Goal: Transaction & Acquisition: Purchase product/service

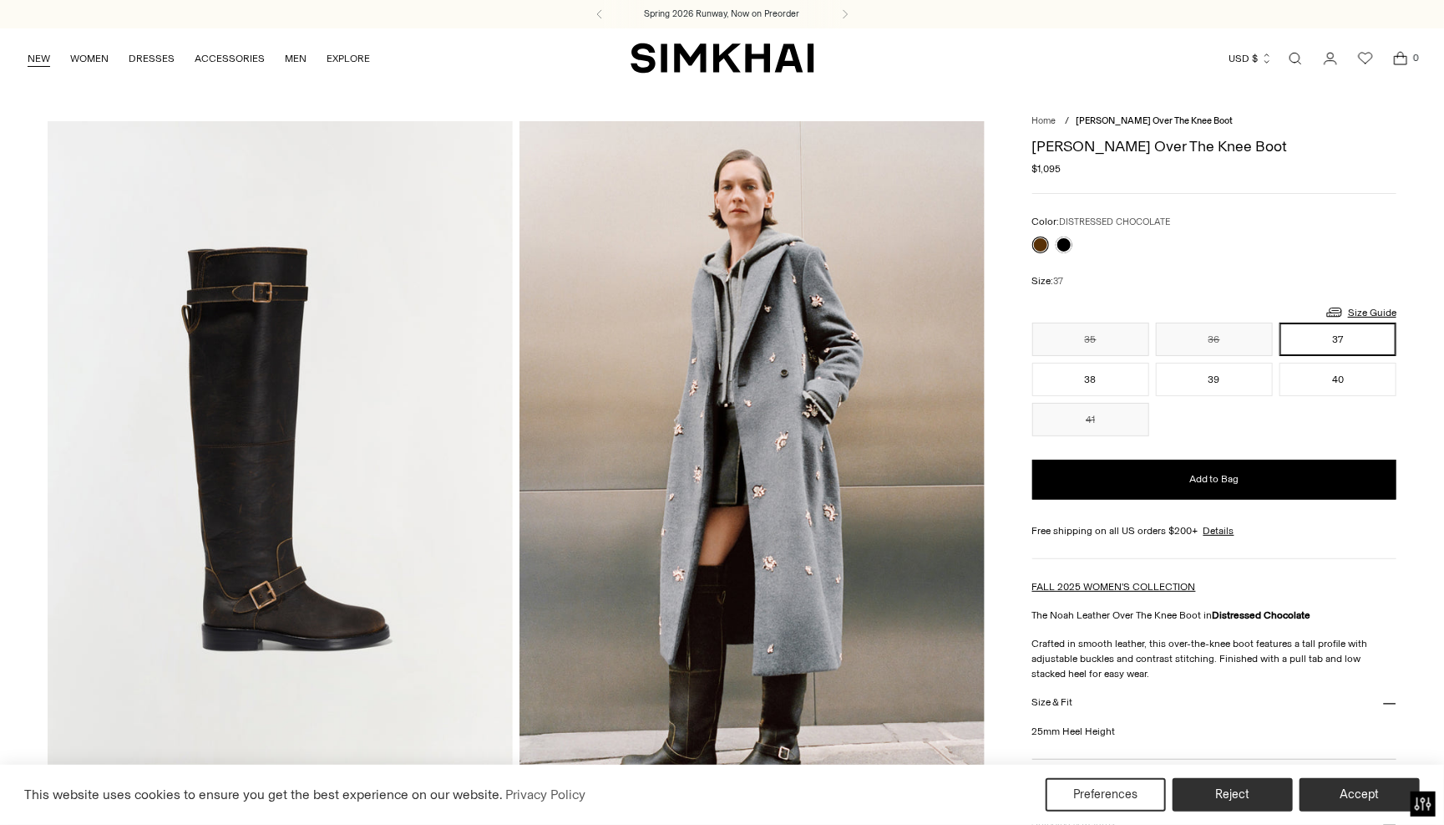
click at [39, 59] on link "NEW" at bounding box center [39, 58] width 23 height 37
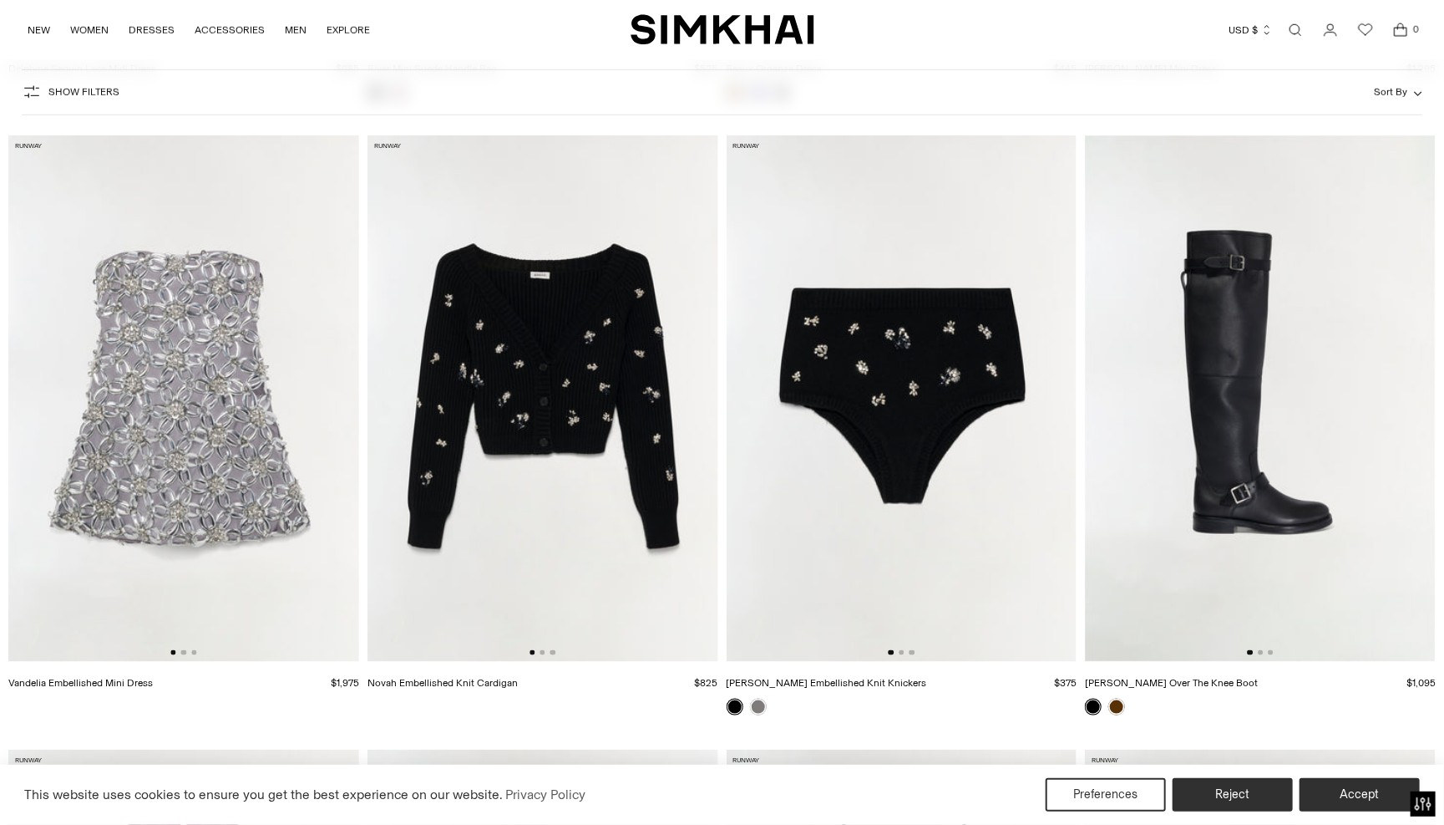
scroll to position [800, 0]
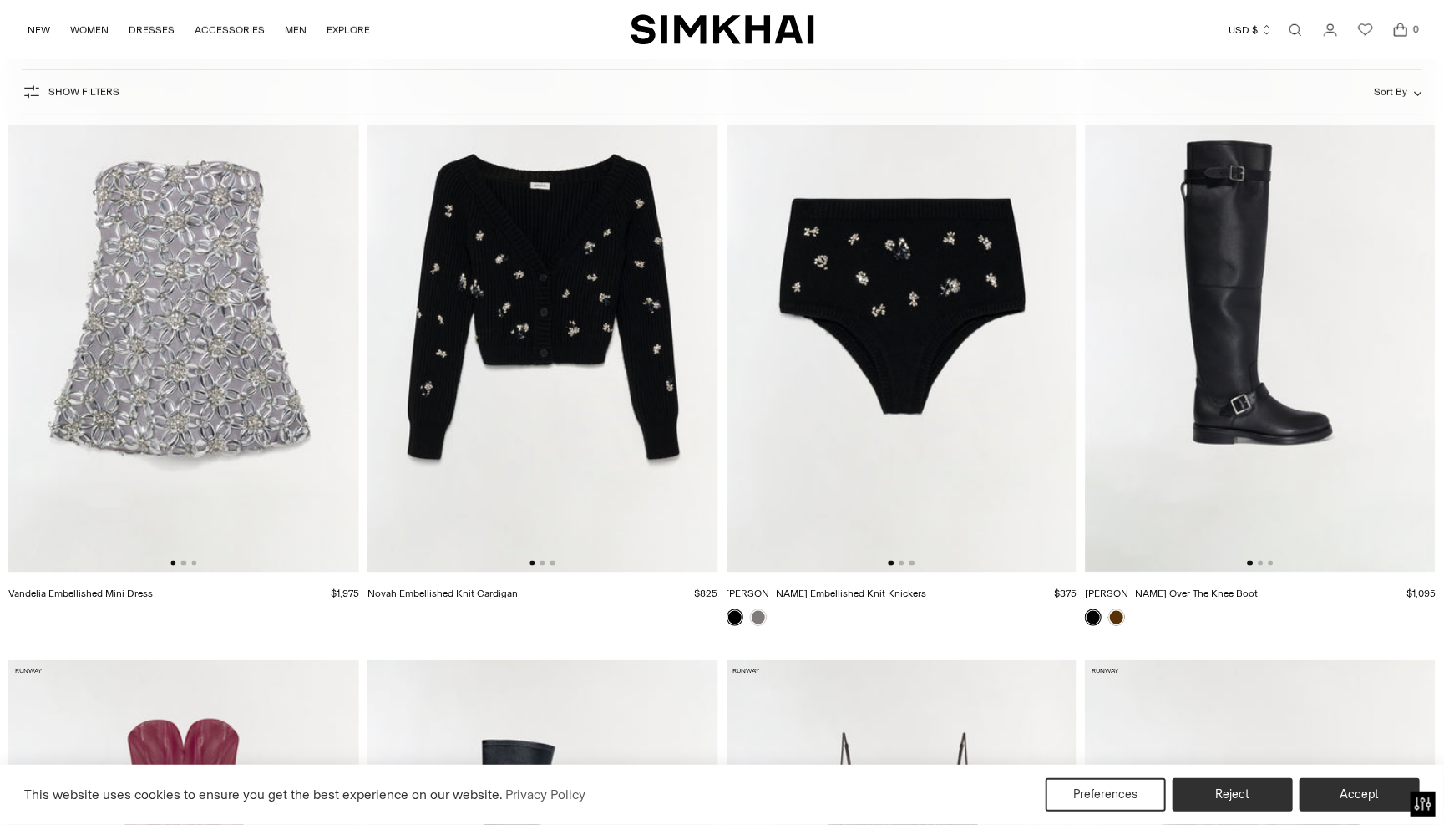
click at [533, 366] on img at bounding box center [543, 309] width 351 height 526
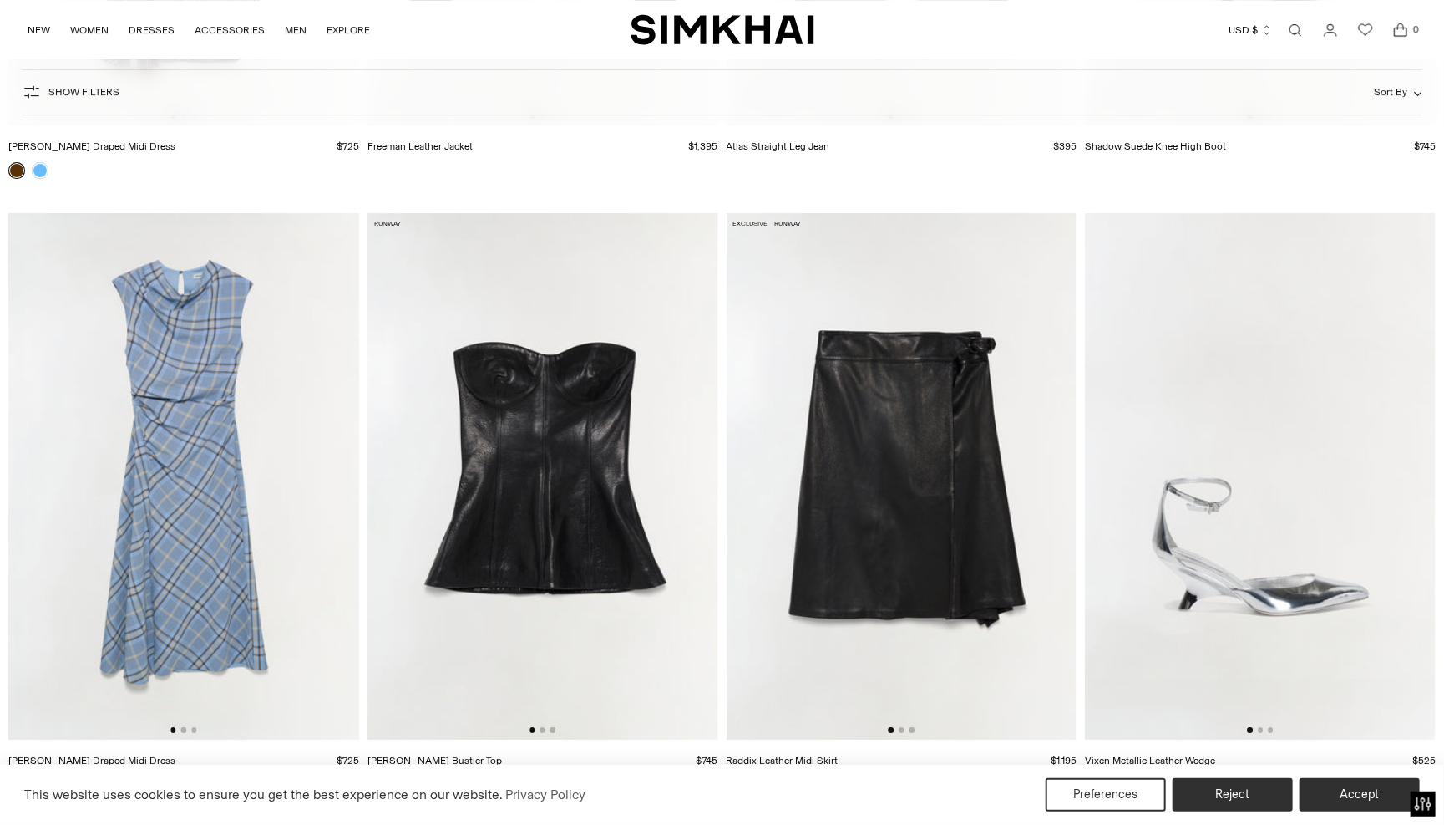
scroll to position [3153, 0]
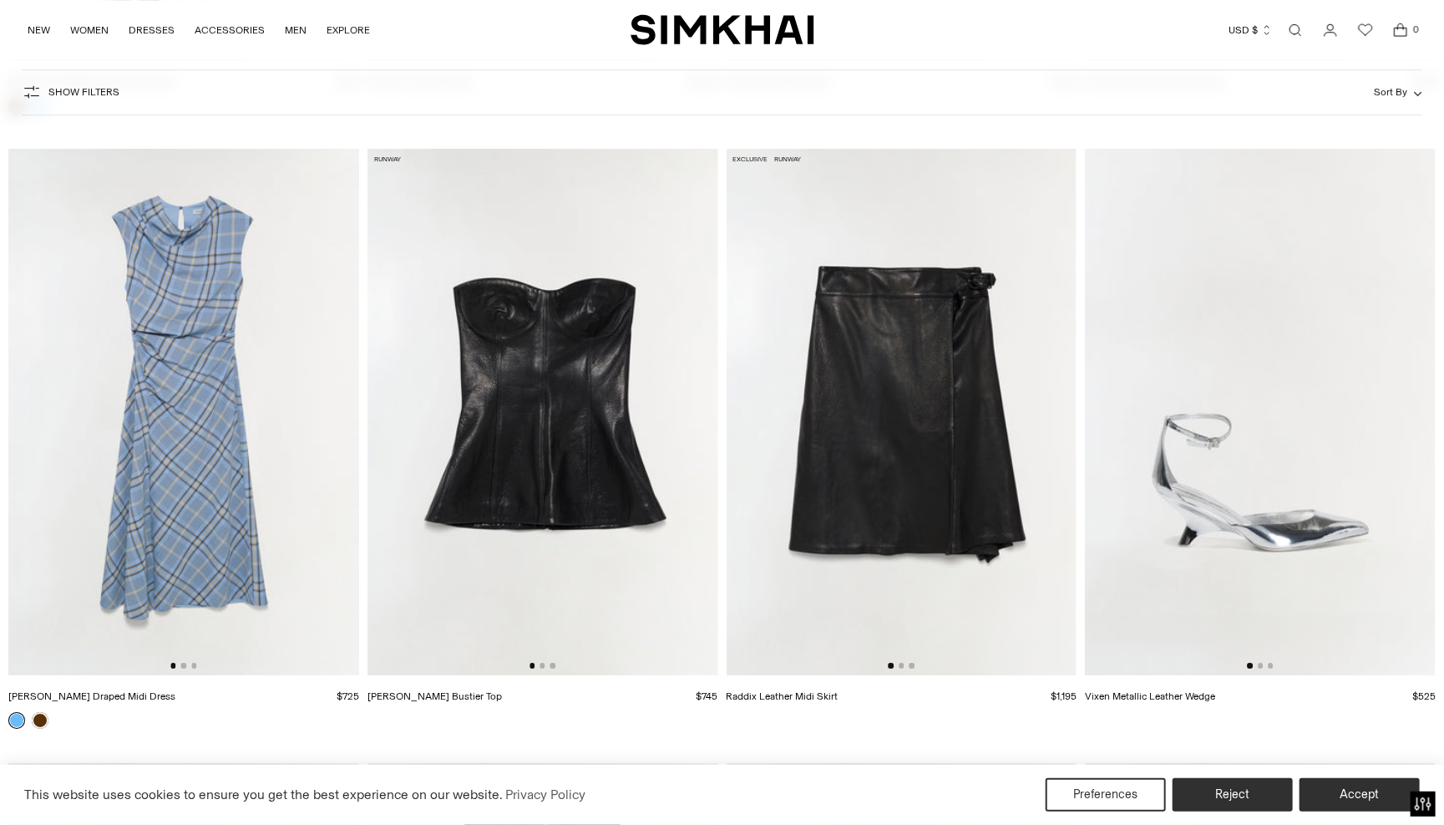
click at [528, 398] on img at bounding box center [543, 412] width 351 height 526
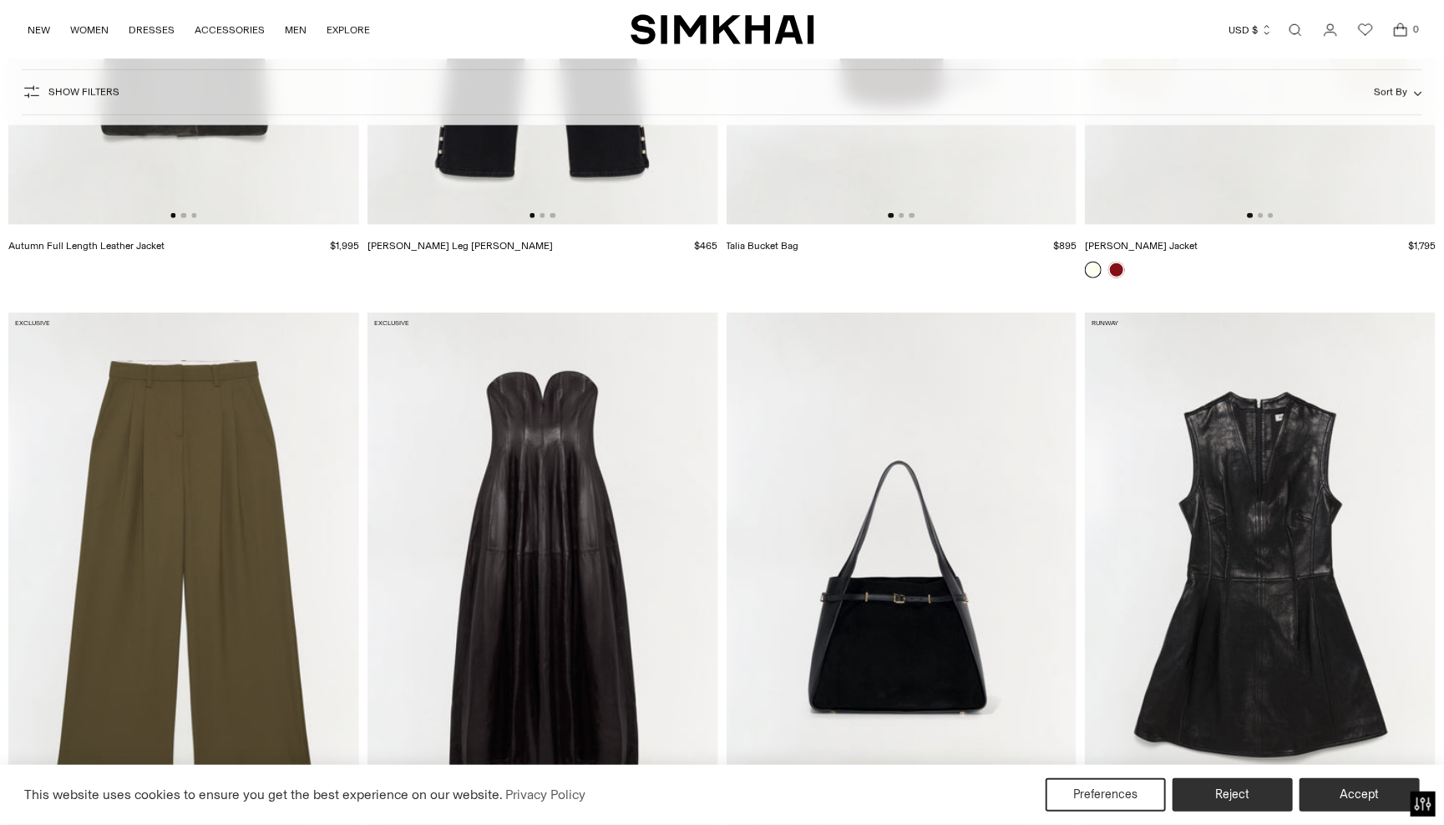
scroll to position [4331, 0]
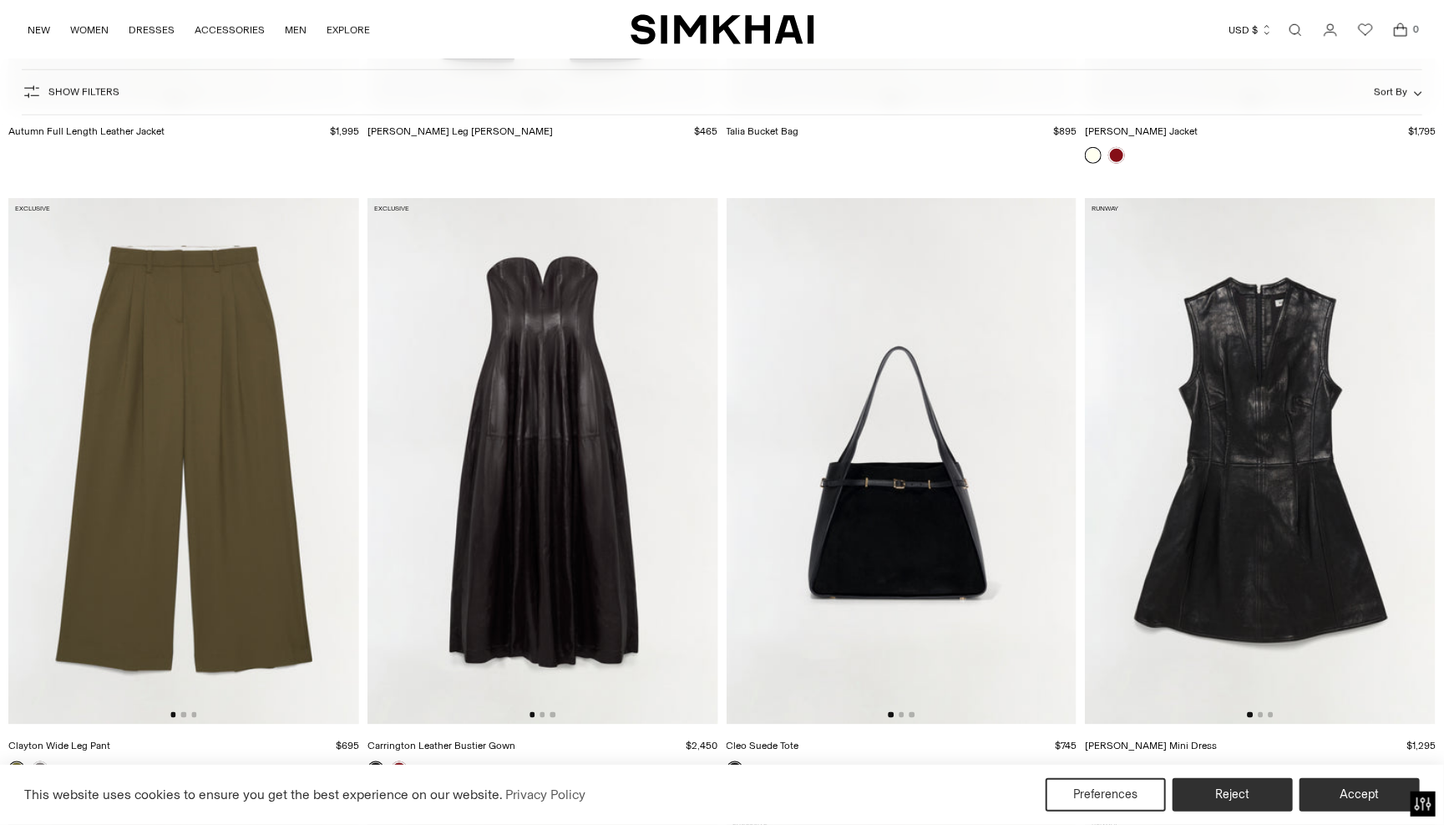
click at [561, 472] on img at bounding box center [543, 461] width 351 height 526
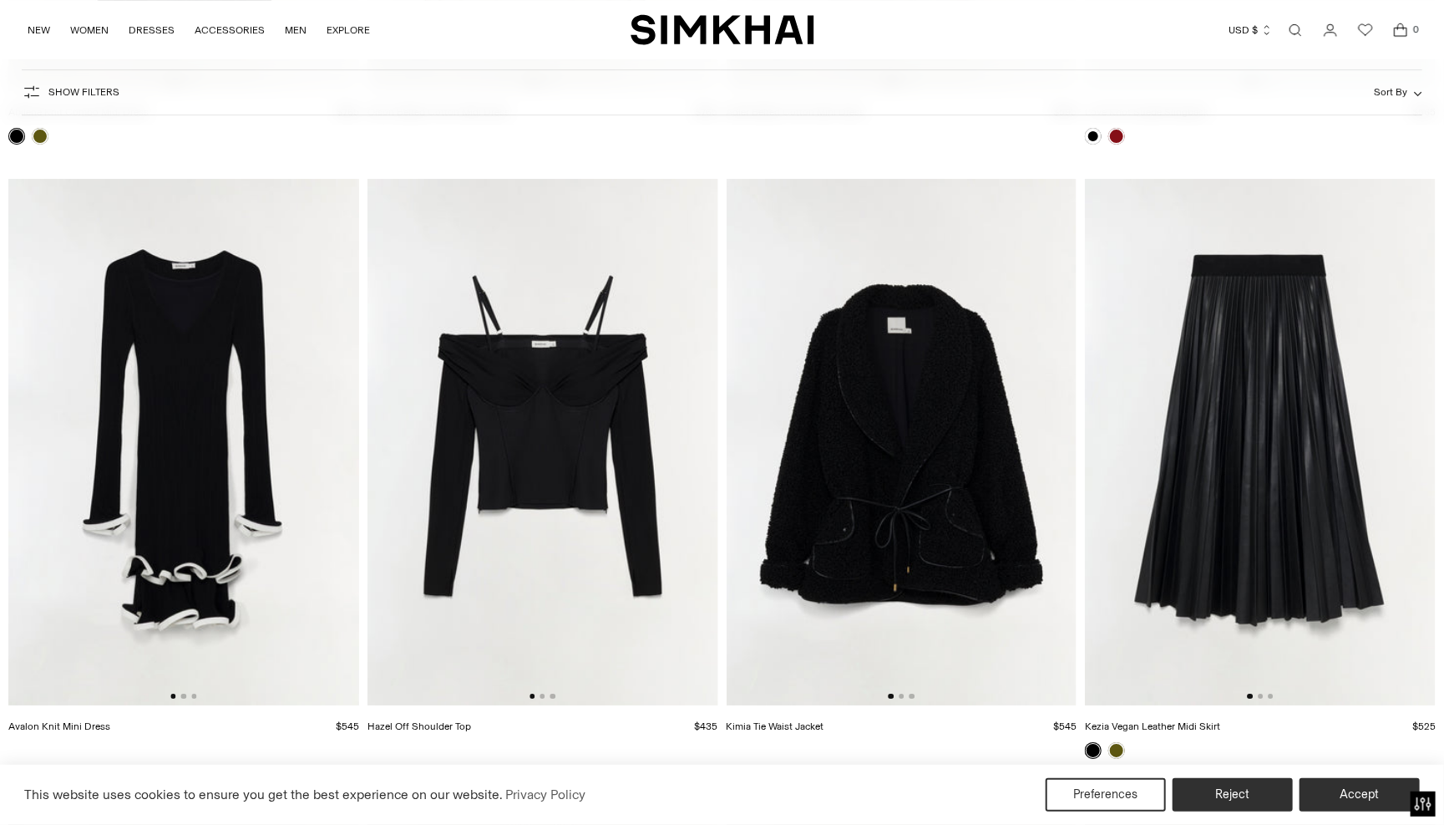
scroll to position [17238, 0]
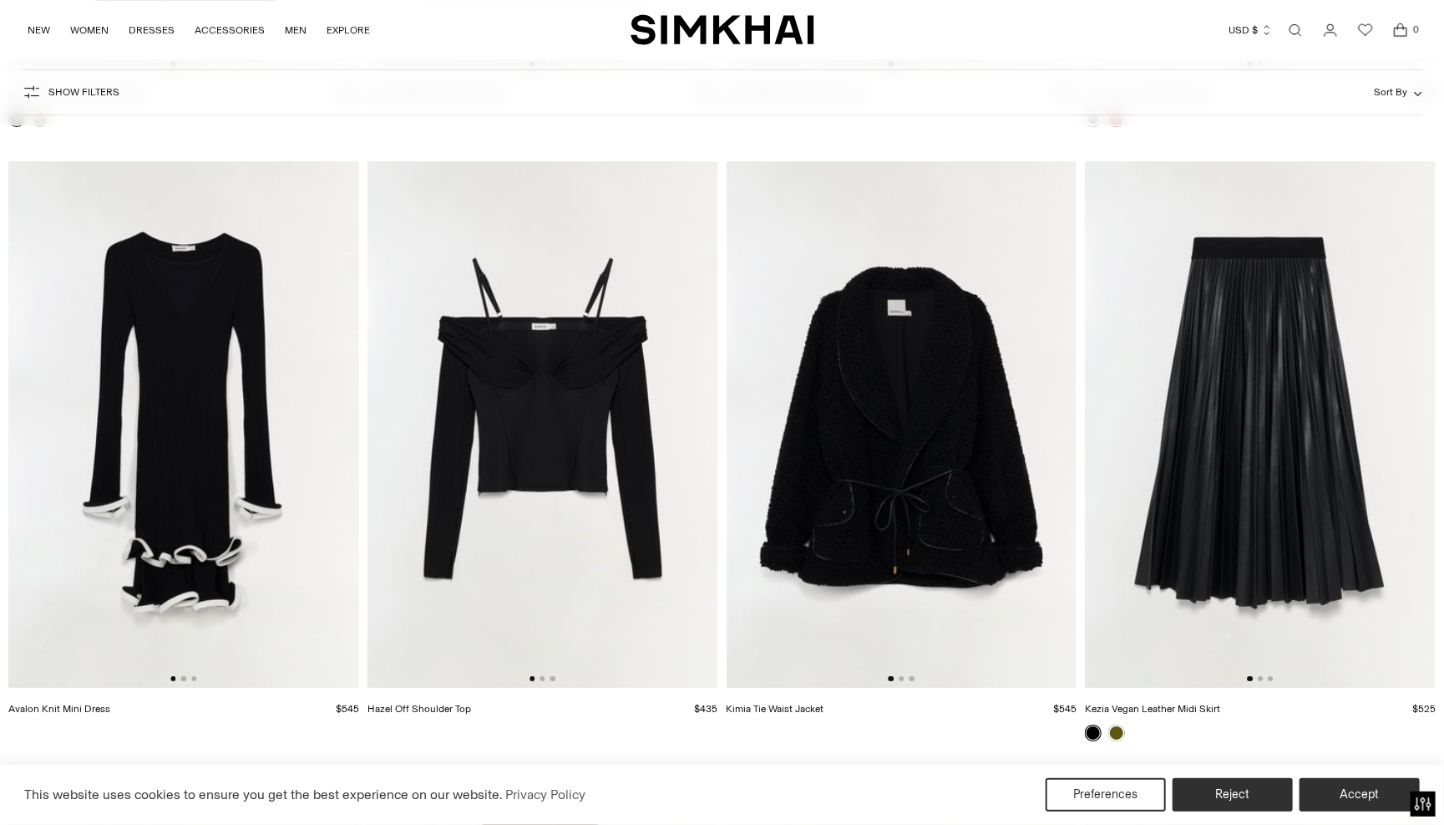
click at [927, 494] on img at bounding box center [902, 424] width 351 height 526
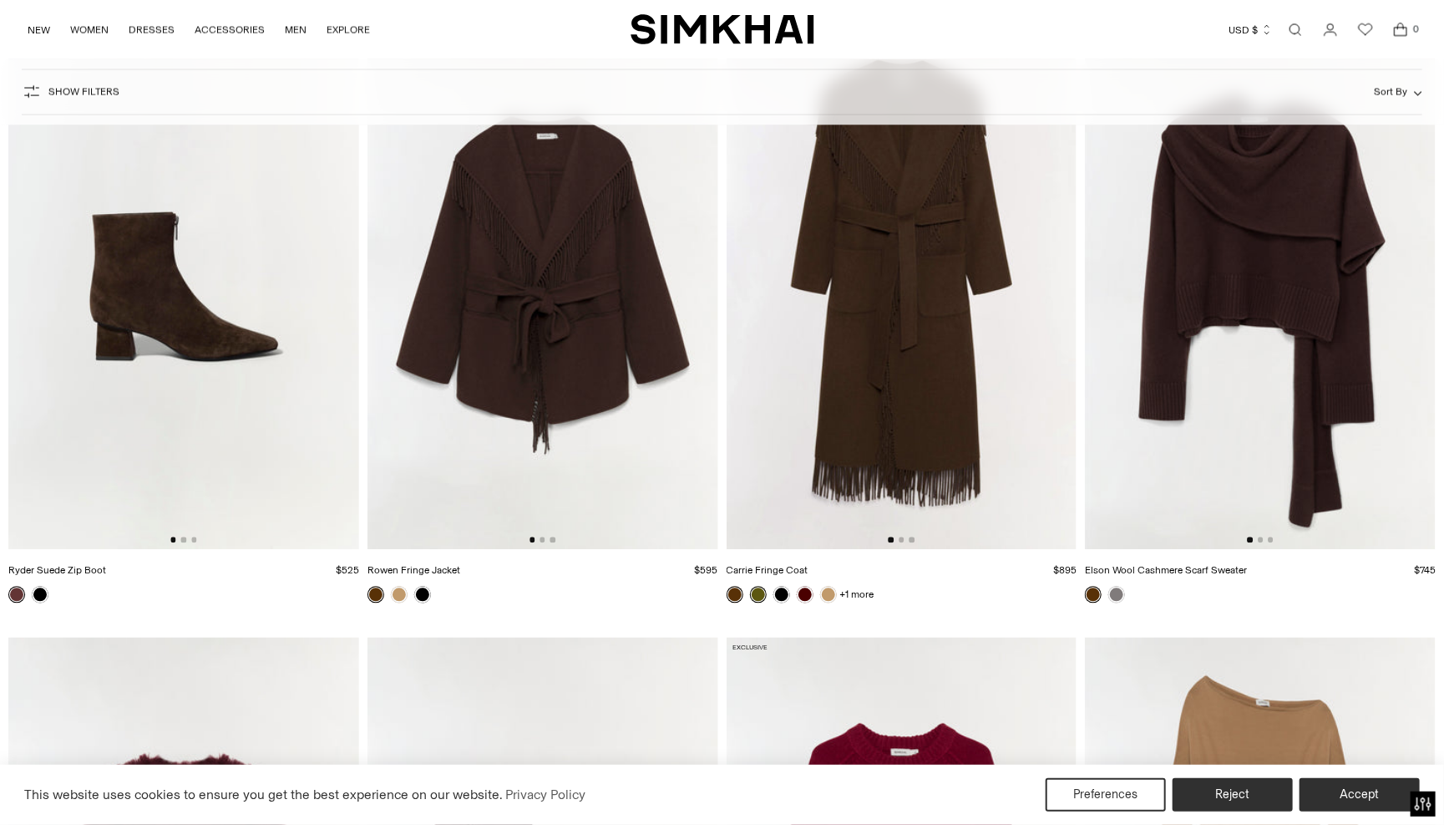
scroll to position [19206, 0]
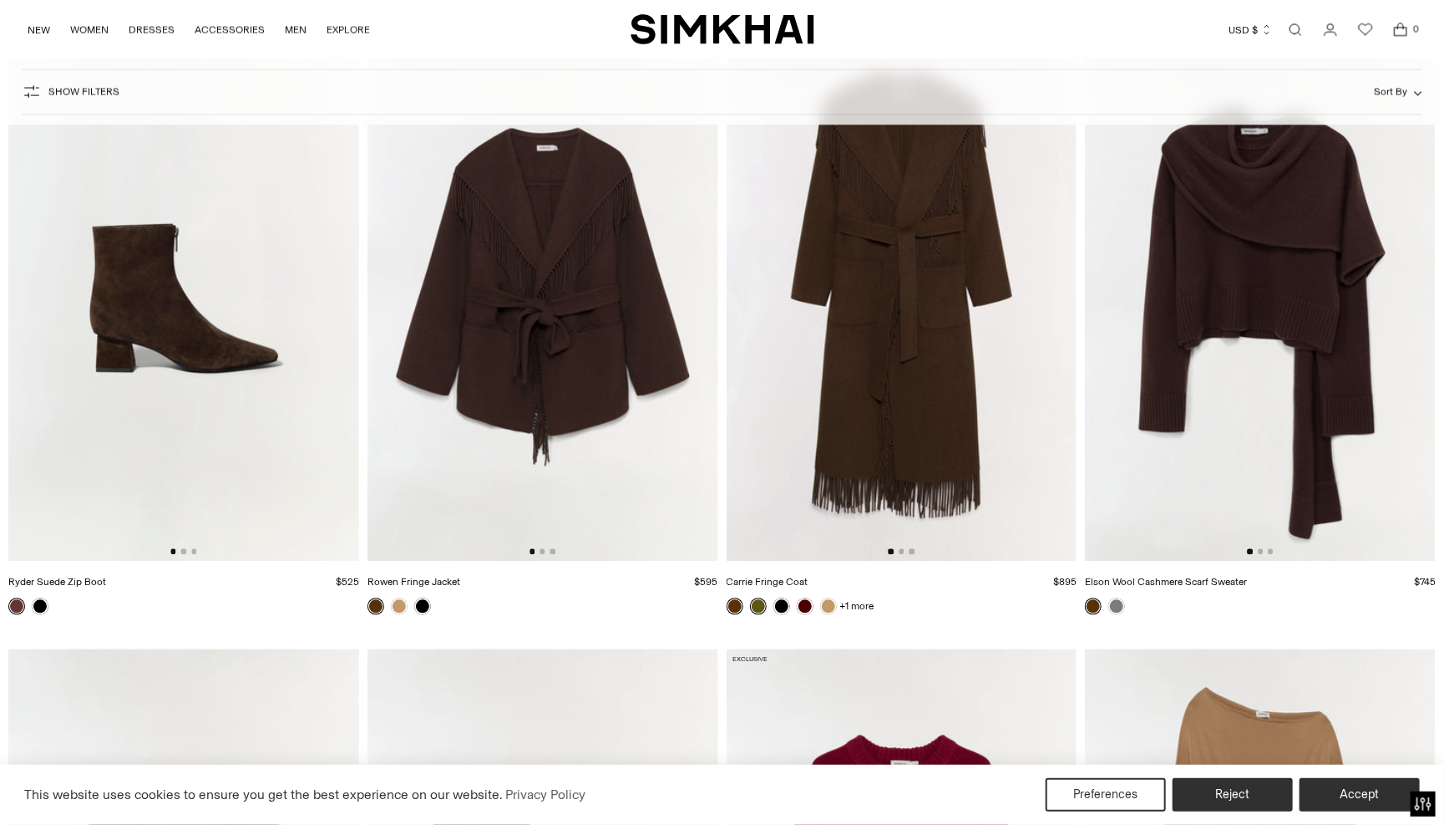
click at [1256, 327] on img at bounding box center [1260, 298] width 351 height 526
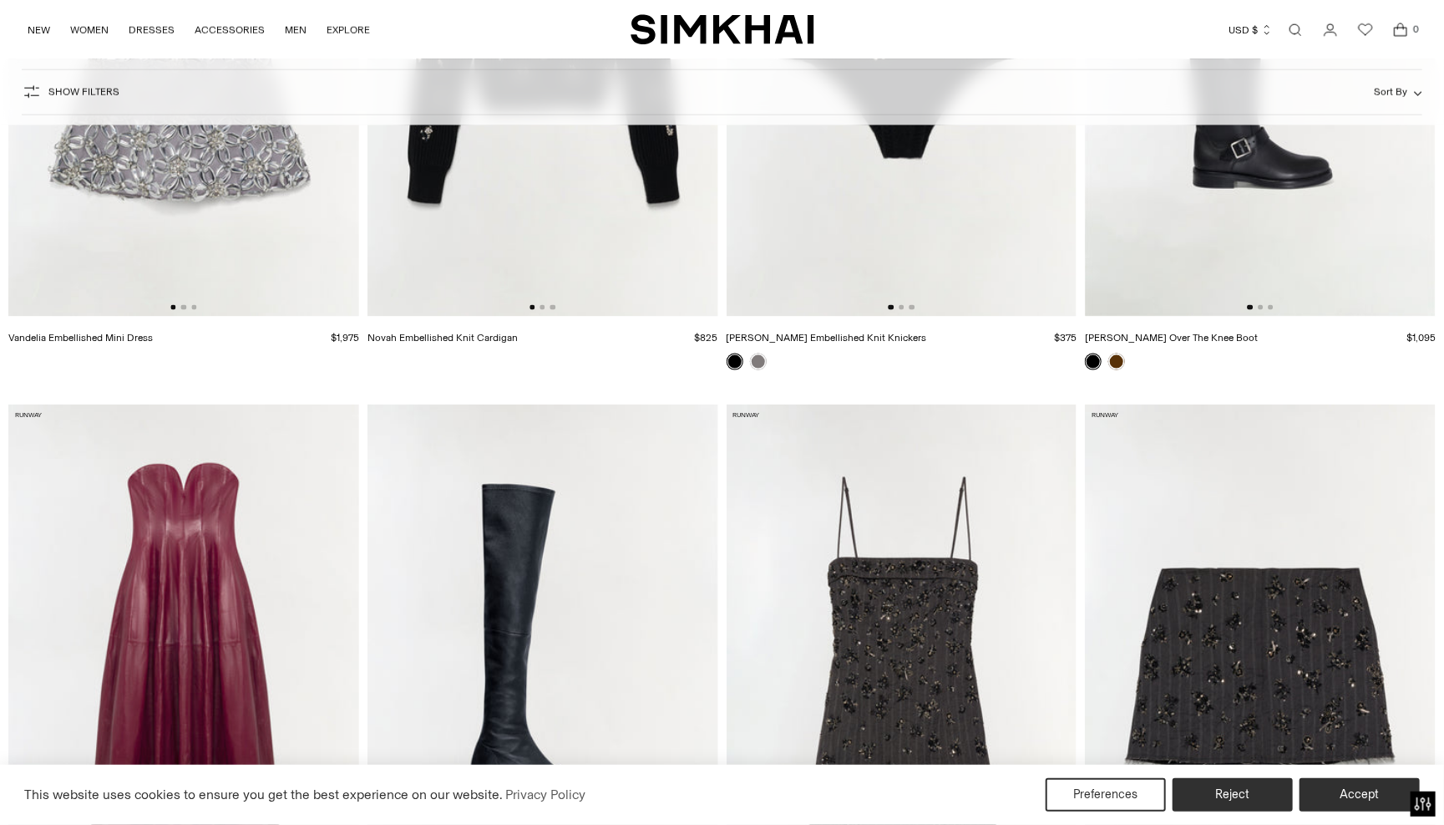
scroll to position [1251, 0]
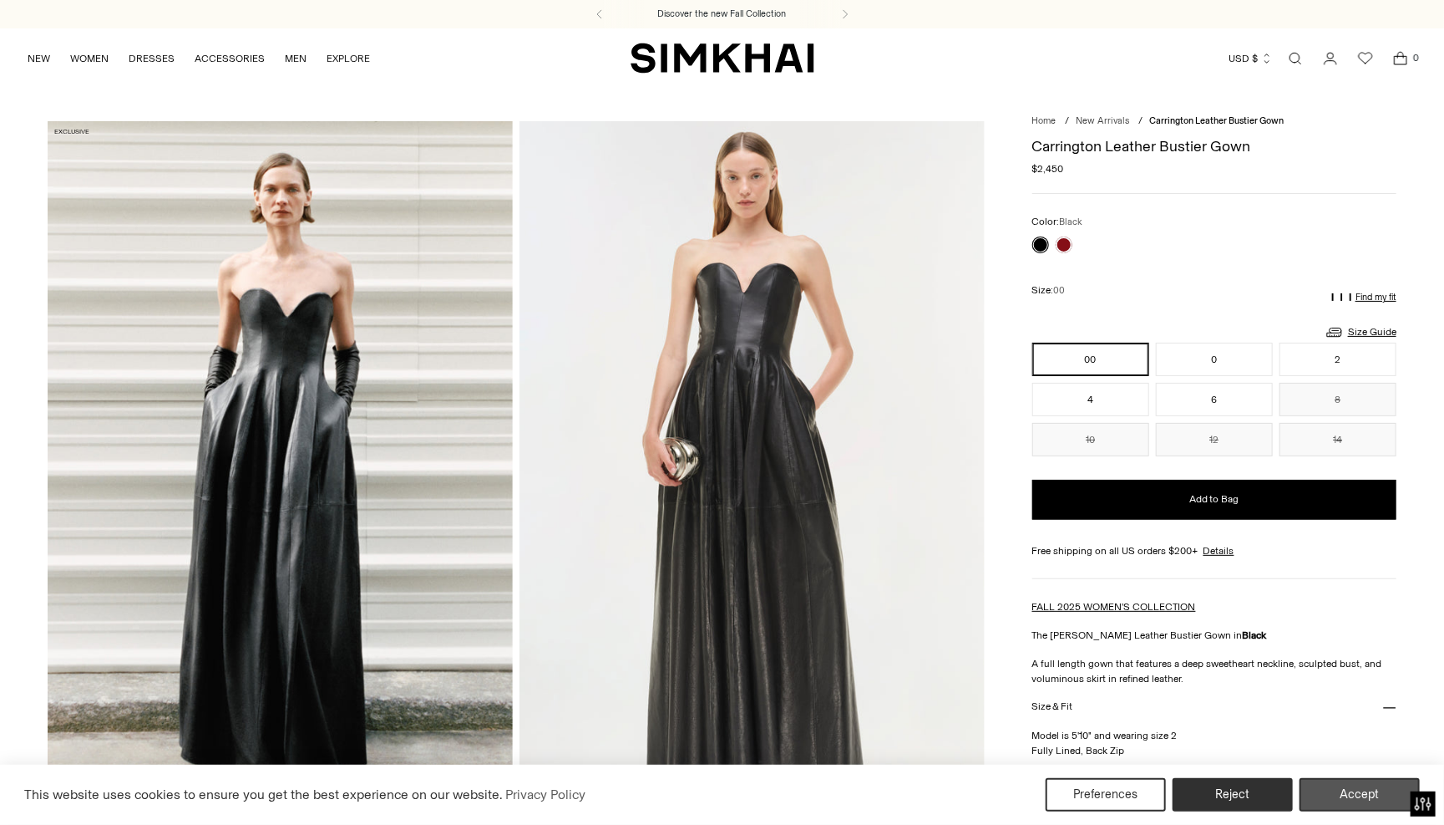
click at [1345, 795] on button "Accept" at bounding box center [1360, 794] width 120 height 33
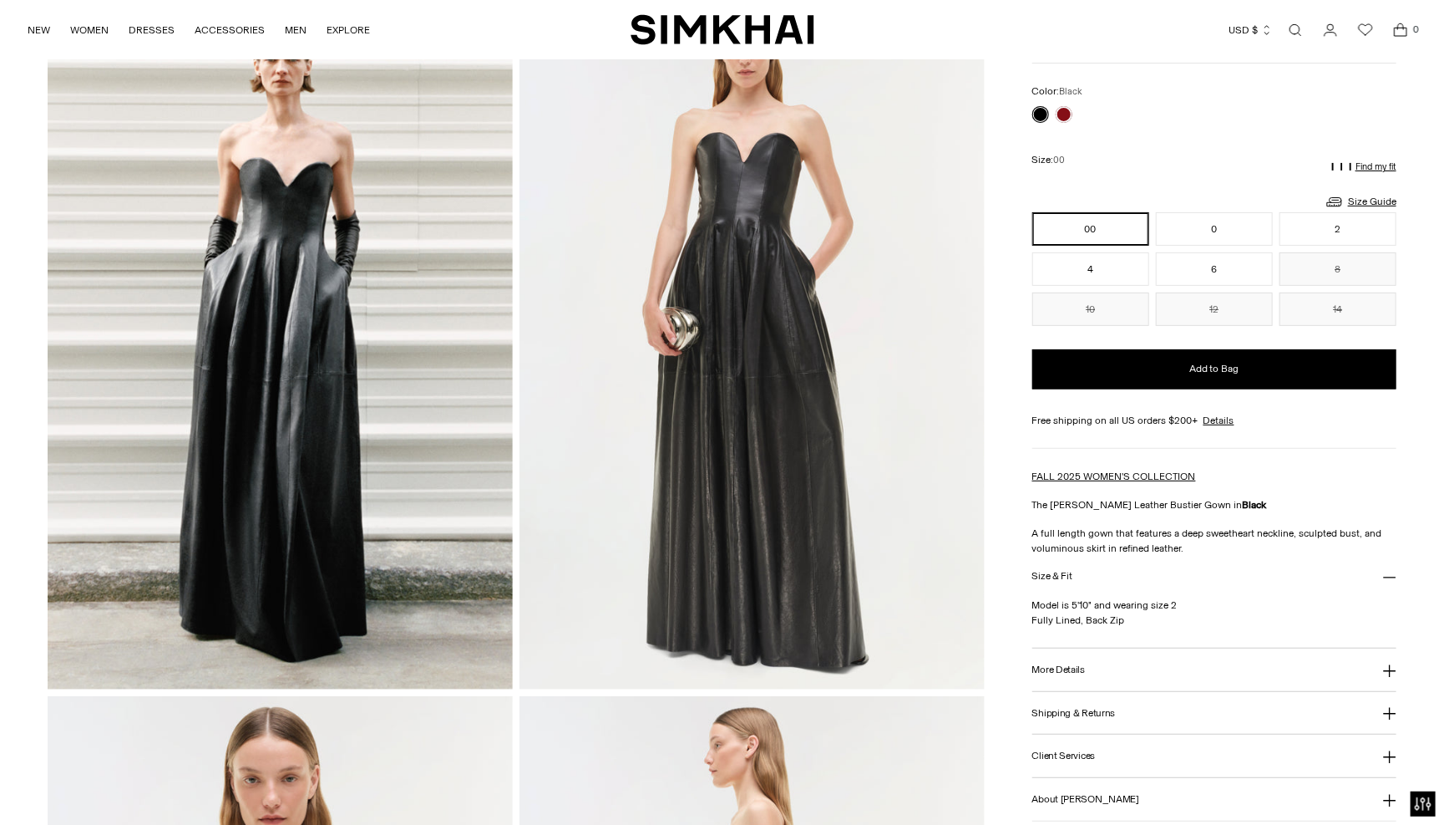
scroll to position [149, 0]
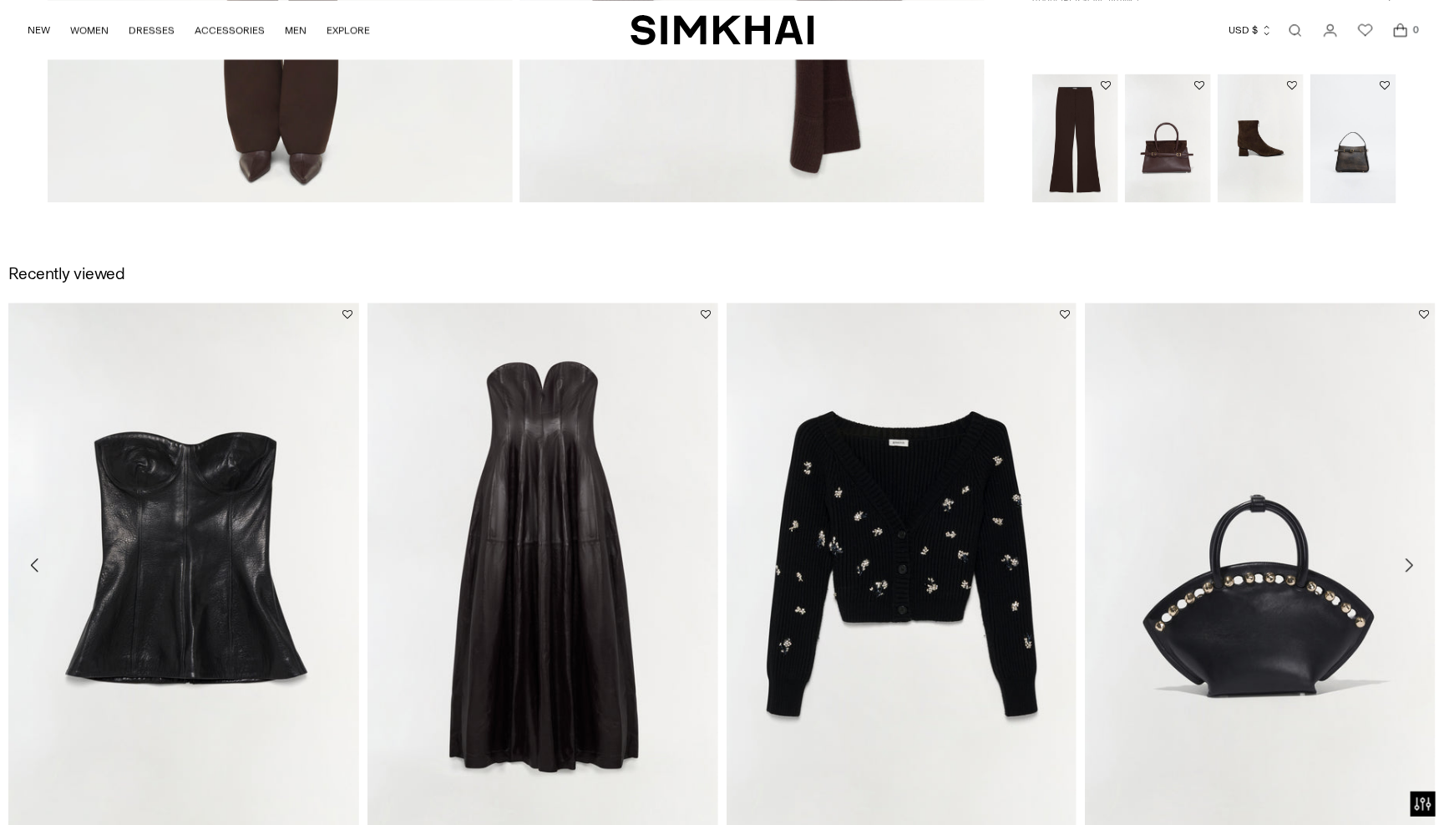
scroll to position [2030, 0]
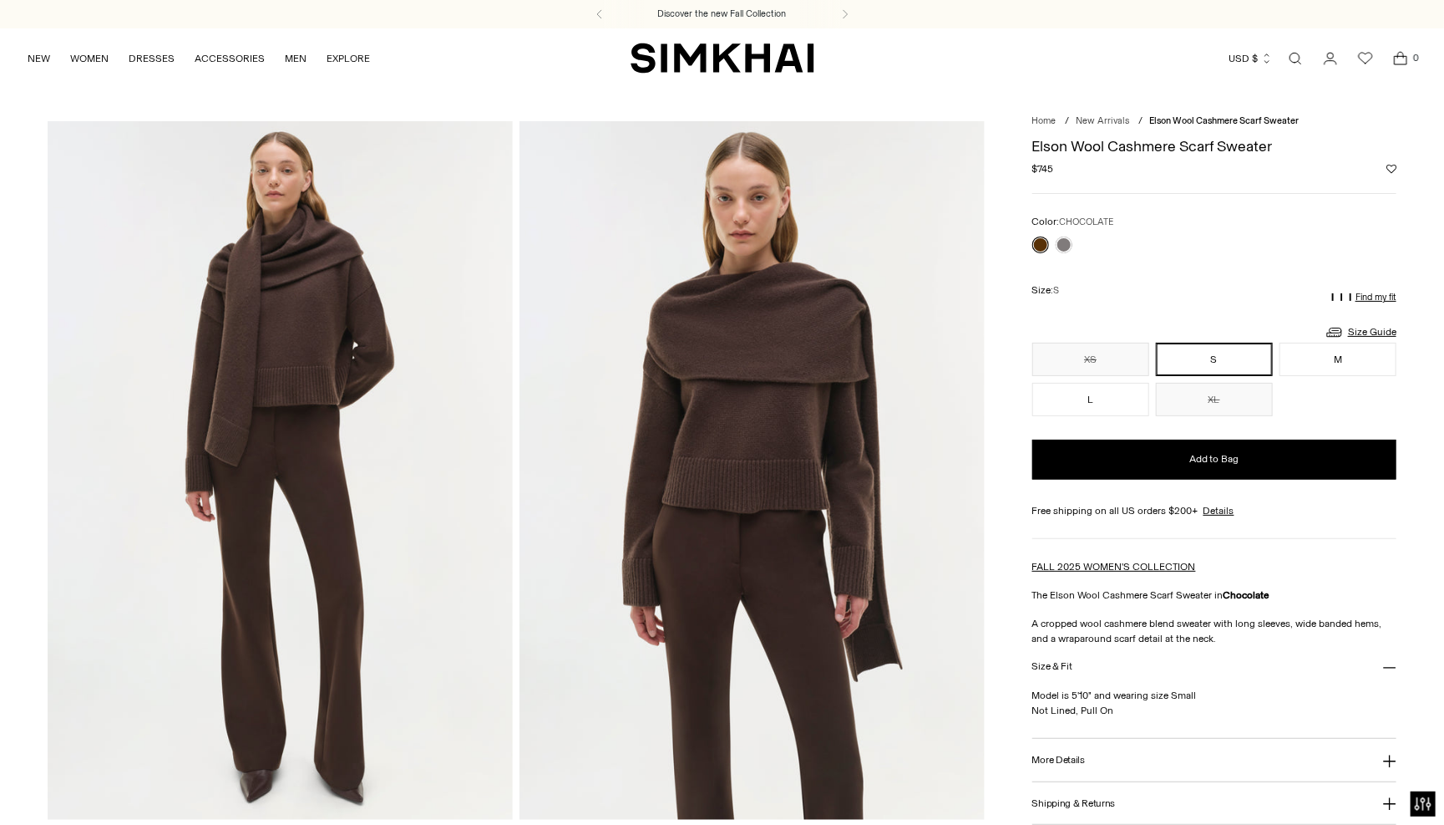
scroll to position [0, 0]
